Goal: Task Accomplishment & Management: Use online tool/utility

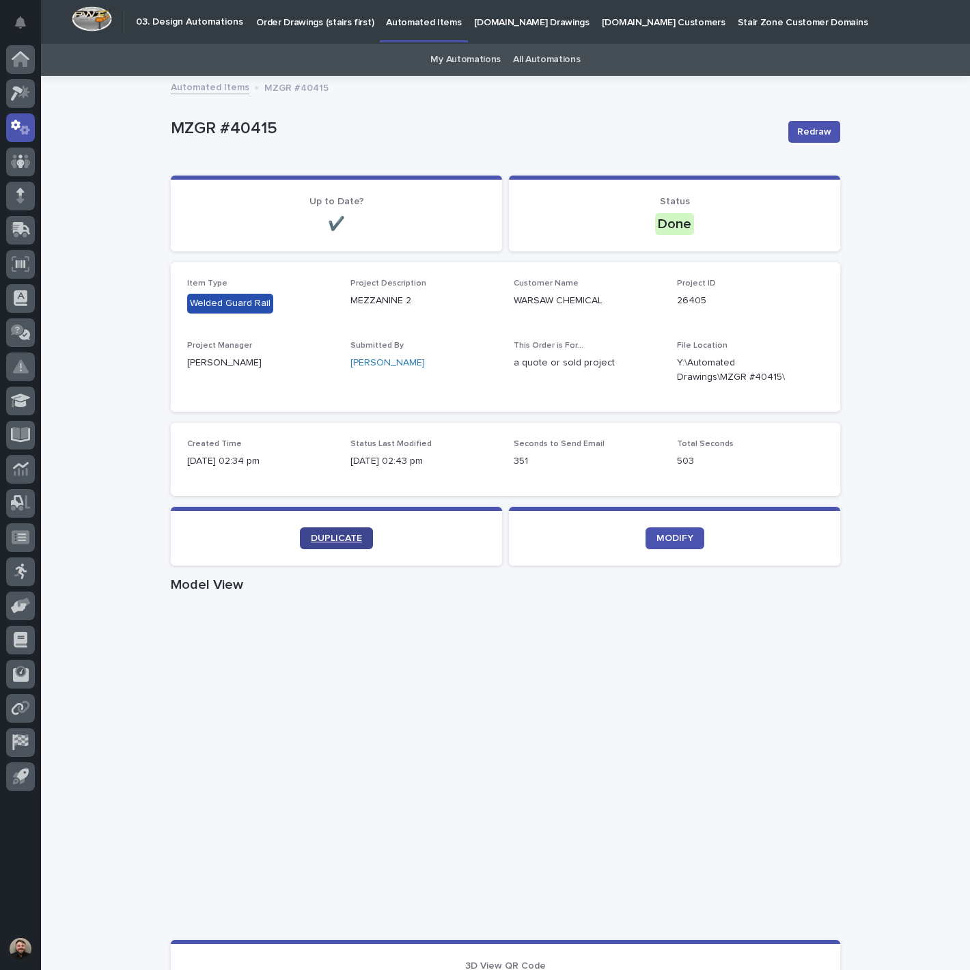
click at [337, 538] on span "DUPLICATE" at bounding box center [336, 539] width 51 height 10
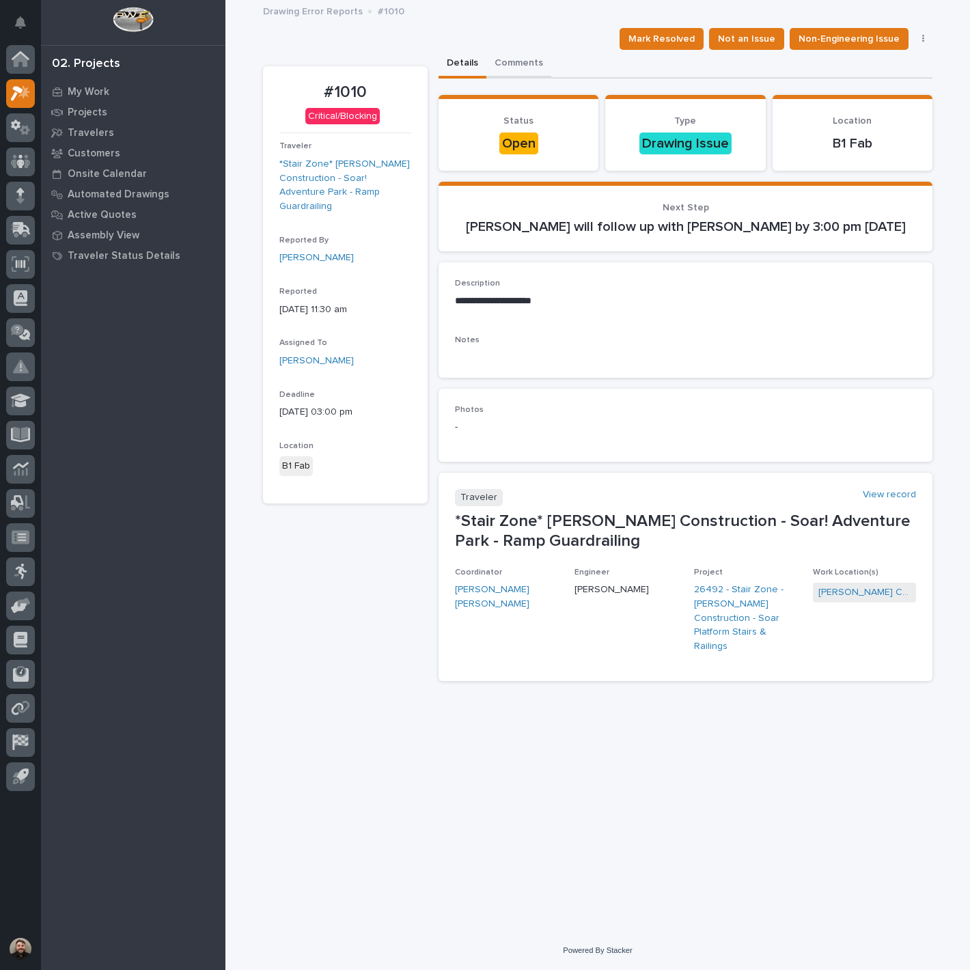
click at [517, 59] on button "Comments" at bounding box center [518, 64] width 65 height 29
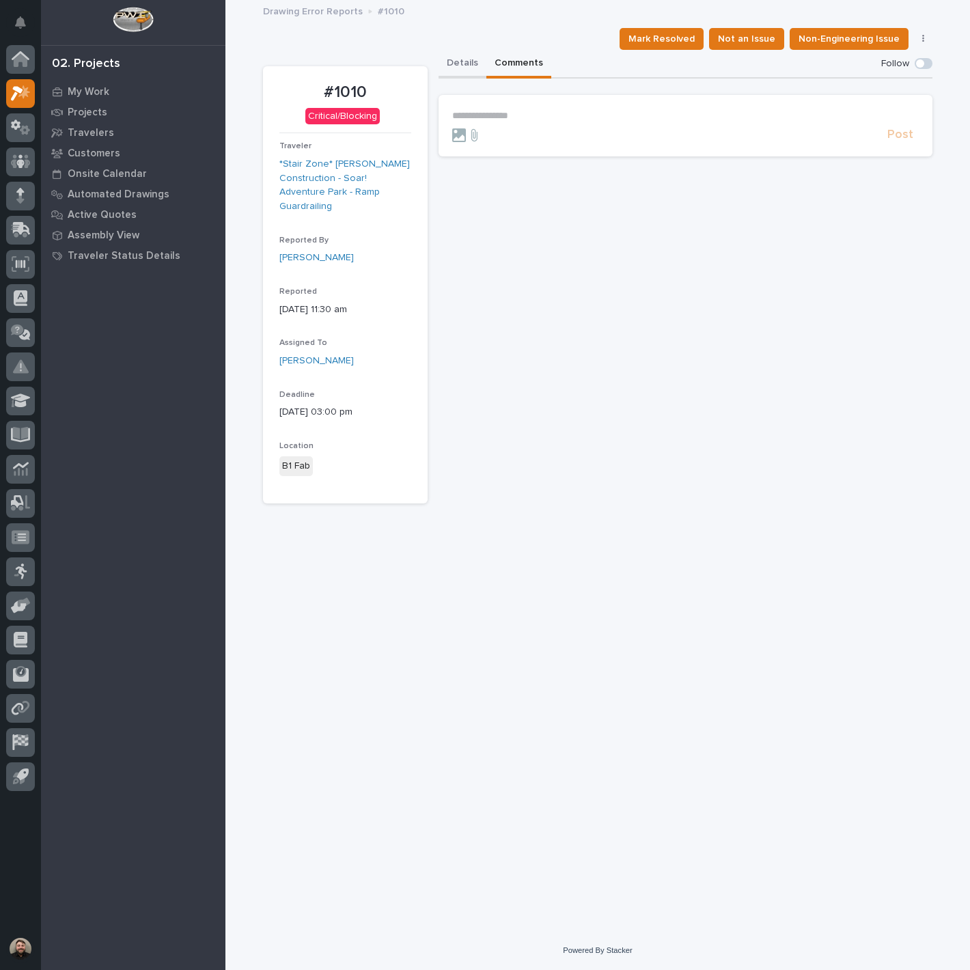
click at [451, 59] on button "Details" at bounding box center [463, 64] width 48 height 29
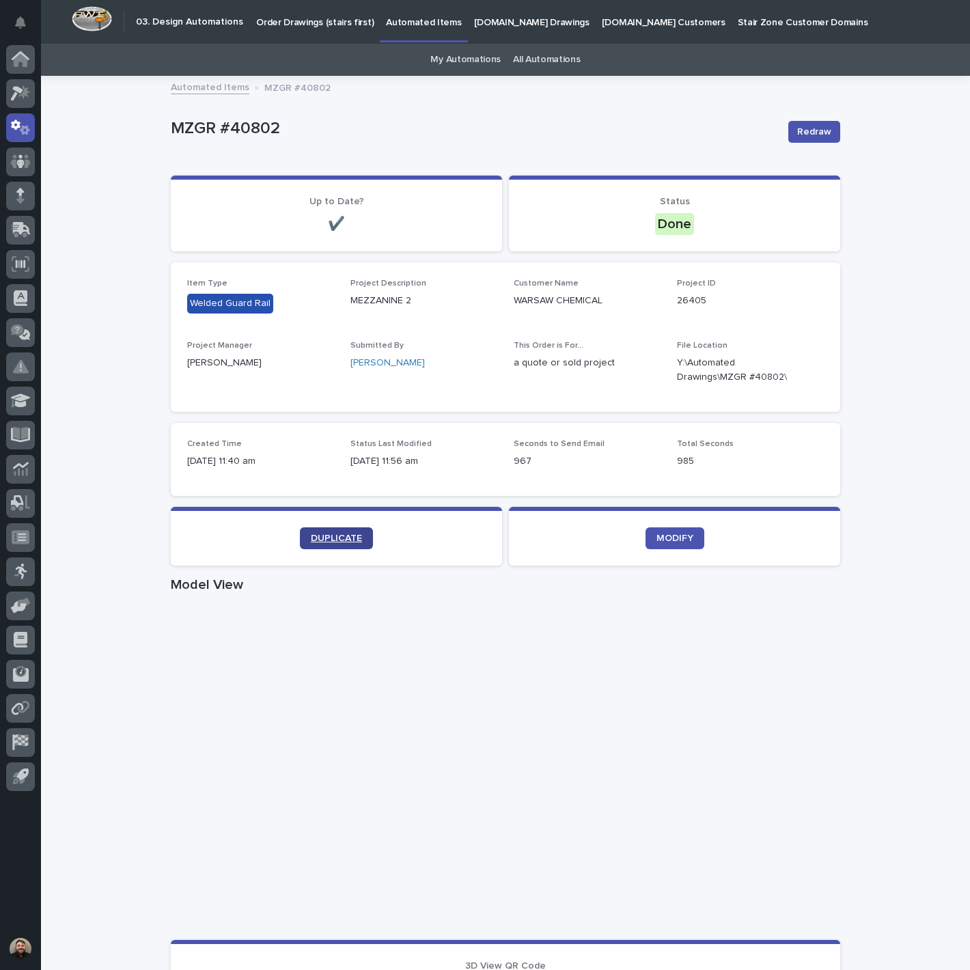
click at [346, 540] on span "DUPLICATE" at bounding box center [336, 539] width 51 height 10
click at [320, 542] on span "DUPLICATE" at bounding box center [336, 539] width 51 height 10
click at [335, 530] on link "DUPLICATE" at bounding box center [336, 538] width 73 height 22
click at [346, 540] on span "DUPLICATE" at bounding box center [336, 539] width 51 height 10
click at [344, 540] on span "DUPLICATE" at bounding box center [336, 539] width 51 height 10
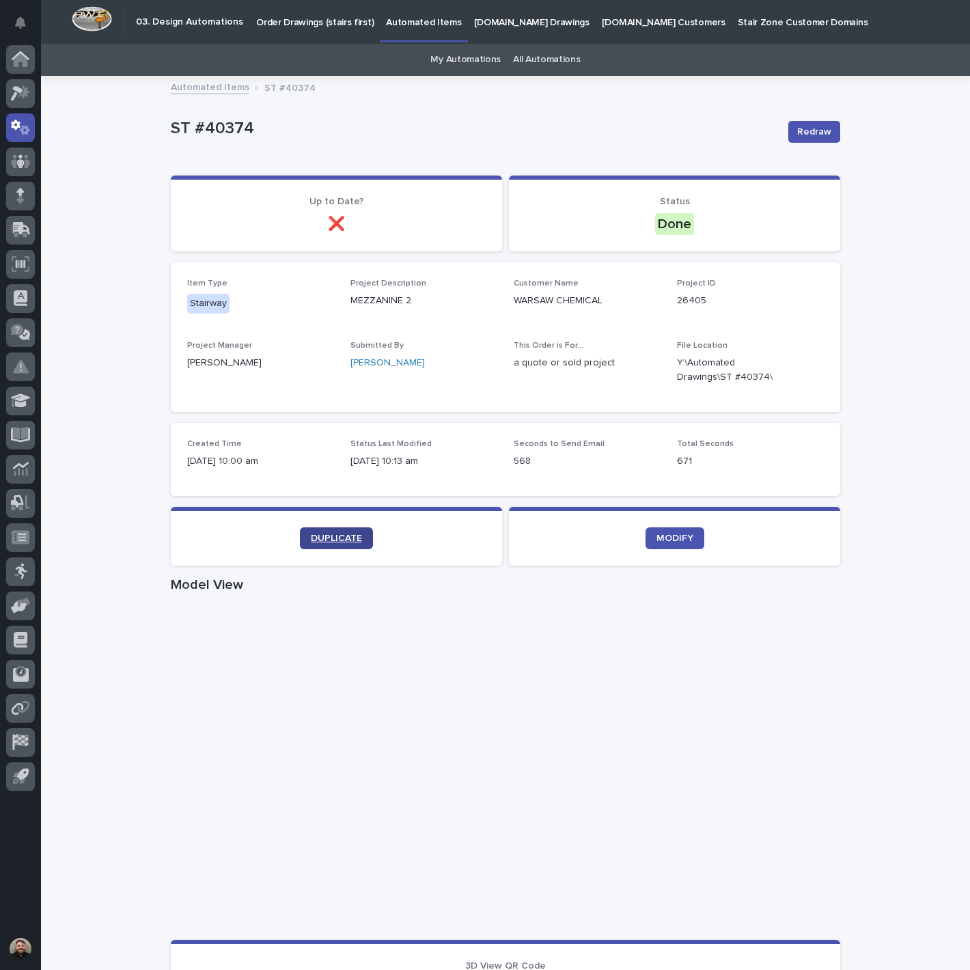
click at [327, 542] on span "DUPLICATE" at bounding box center [336, 539] width 51 height 10
